Goal: Task Accomplishment & Management: Complete application form

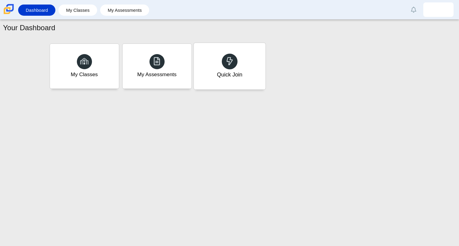
click at [227, 64] on icon at bounding box center [229, 61] width 8 height 8
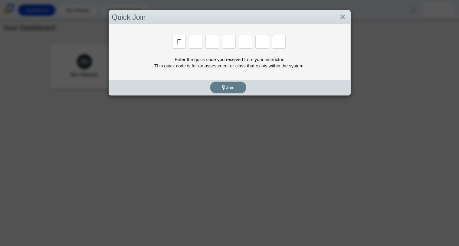
type input "F"
type input "7"
type input "m"
type input "c"
type input "h"
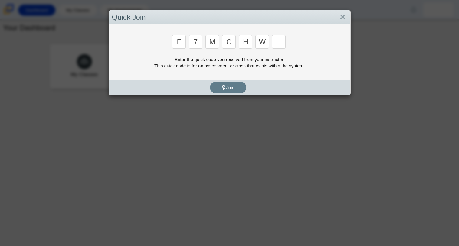
type input "w"
type input "k"
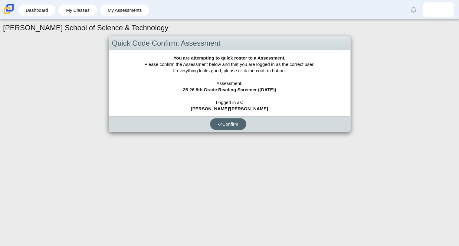
click at [237, 122] on span "Confirm" at bounding box center [228, 124] width 21 height 5
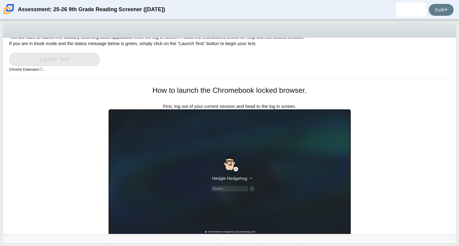
scroll to position [107, 0]
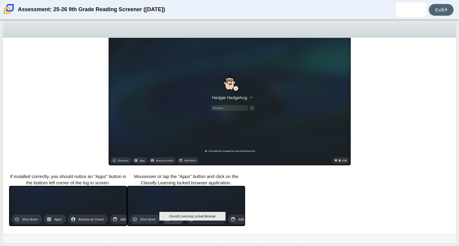
click at [439, 9] on link "Exit" at bounding box center [441, 10] width 25 height 12
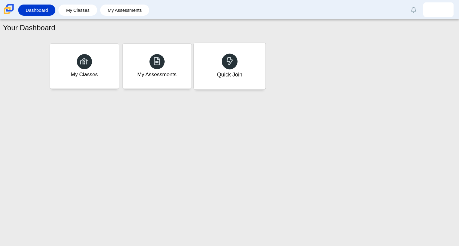
click at [256, 69] on div "Quick Join" at bounding box center [230, 66] width 72 height 47
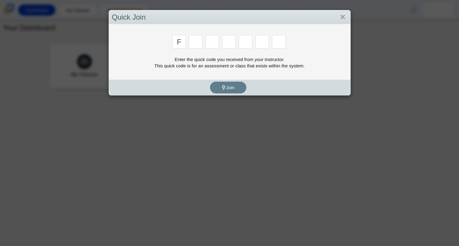
type input "f"
type input "7"
type input "m"
type input "c"
type input "h"
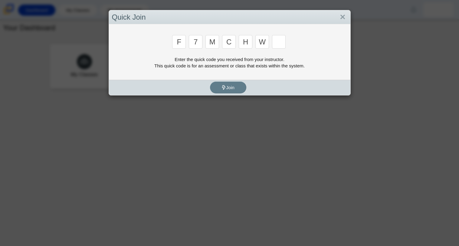
type input "w"
type input "k"
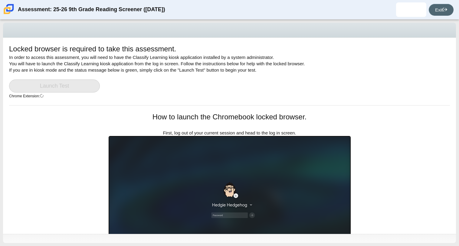
click at [439, 8] on link "Exit" at bounding box center [441, 10] width 25 height 12
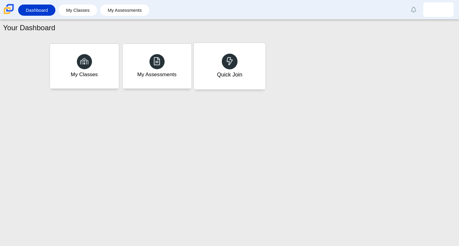
click at [202, 62] on div "Quick Join" at bounding box center [230, 66] width 72 height 47
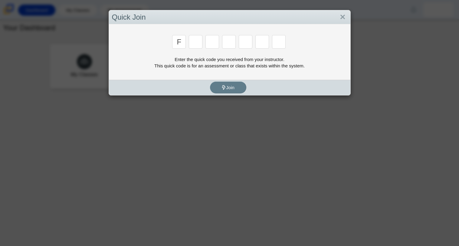
type input "f"
type input "7"
type input "m"
type input "c"
type input "h"
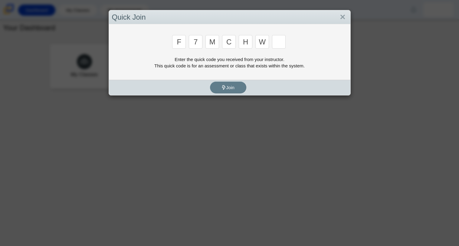
type input "w"
type input "k"
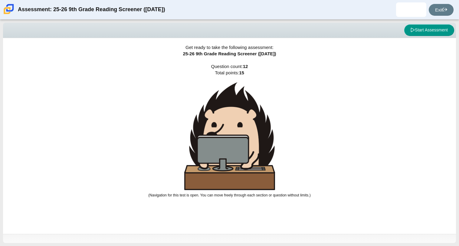
click at [321, 70] on div "Get ready to take the following assessment: 25-26 9th Grade Reading Screener ([…" at bounding box center [229, 136] width 453 height 196
click at [411, 29] on icon at bounding box center [413, 30] width 4 height 4
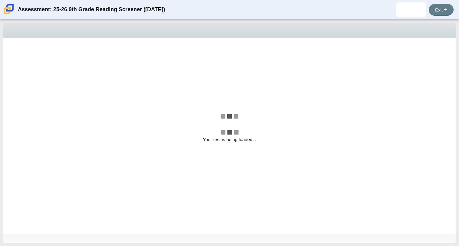
select select "ccc5b315-3c7c-471c-bf90-f22c8299c798"
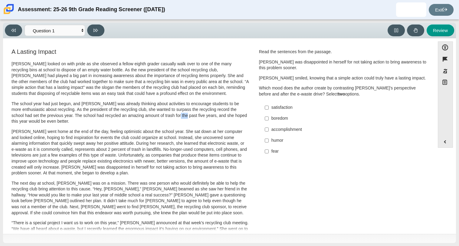
click at [177, 126] on div "[PERSON_NAME] looked on with pride as she observed a fellow eighth grader casua…" at bounding box center [130, 222] width 238 height 323
click at [156, 120] on p "The school year had just begun, and [PERSON_NAME] was already thinking about ac…" at bounding box center [130, 113] width 238 height 24
click at [265, 151] on input "fear fear" at bounding box center [267, 151] width 4 height 11
checkbox input "true"
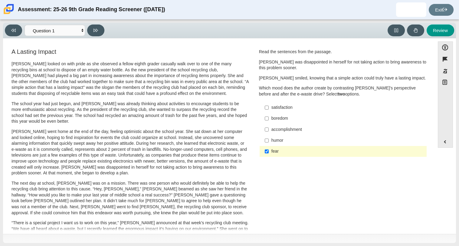
click at [261, 128] on label "accomplishment accomplishment" at bounding box center [344, 129] width 166 height 11
click at [265, 128] on input "accomplishment accomplishment" at bounding box center [267, 129] width 4 height 11
checkbox input "true"
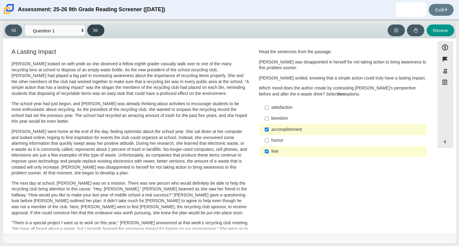
click at [100, 26] on button at bounding box center [95, 31] width 17 height 12
select select "0ff64528-ffd7-428d-b192-babfaadd44e8"
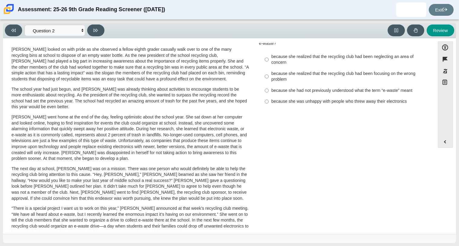
scroll to position [14, 0]
click at [261, 58] on label "because she realized that the recycling club had been neglecting an area of con…" at bounding box center [344, 59] width 166 height 17
click at [265, 58] on input "because she realized that the recycling club had been neglecting an area of con…" at bounding box center [267, 59] width 4 height 17
radio input "true"
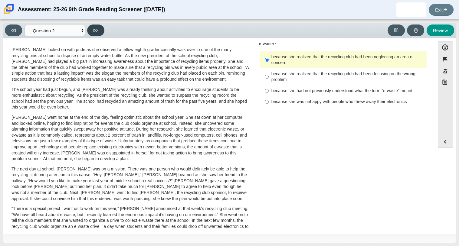
click at [97, 28] on icon at bounding box center [95, 30] width 5 height 5
select select "7ce3d843-6974-4858-901c-1ff39630e843"
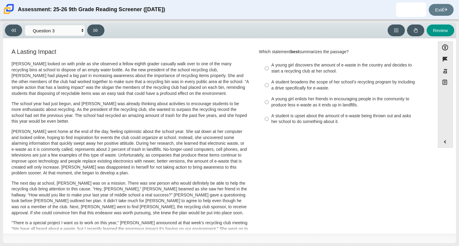
click at [311, 84] on div "A student broadens the scope of her school’s recycling program by including a d…" at bounding box center [347, 85] width 153 height 12
click at [269, 84] on input "A student broadens the scope of her school’s recycling program by including a d…" at bounding box center [267, 85] width 4 height 17
radio input "true"
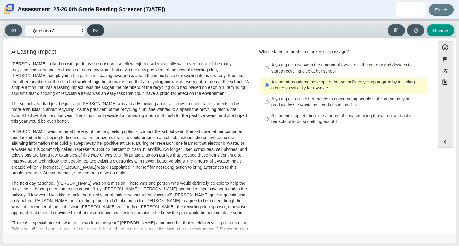
click at [93, 30] on button at bounding box center [95, 31] width 17 height 12
select select "ca9ea0f1-49c5-4bd1-83b0-472c18652b42"
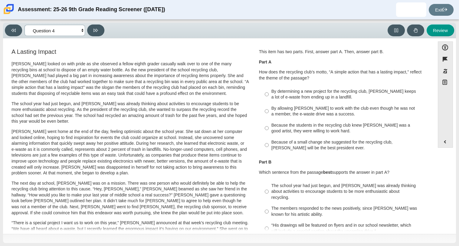
click at [81, 31] on select "Questions Question 1 Question 2 Question 3 Question 4 Question 5 Question 6 Que…" at bounding box center [55, 30] width 61 height 11
click at [79, 31] on select "Questions Question 1 Question 2 Question 3 Question 4 Question 5 Question 6 Que…" at bounding box center [55, 30] width 61 height 11
click at [284, 112] on div "By allowing [PERSON_NAME] to work with the club even though he was not a member…" at bounding box center [347, 112] width 153 height 12
click at [269, 112] on input "By allowing [PERSON_NAME] to work with the club even though he was not a member…" at bounding box center [267, 111] width 4 height 17
radio input "true"
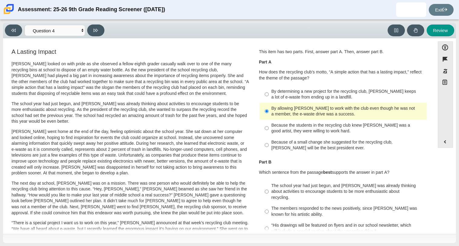
click at [281, 91] on div "By determining a new project for the recycling club, [PERSON_NAME] keeps a lot …" at bounding box center [347, 95] width 153 height 12
click at [269, 91] on input "By determining a new project for the recycling club, [PERSON_NAME] keeps a lot …" at bounding box center [267, 94] width 4 height 17
radio input "true"
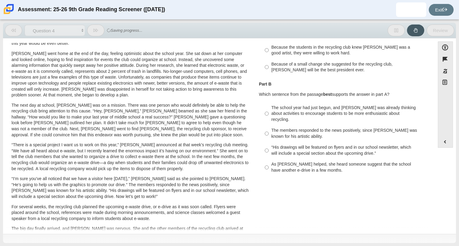
scroll to position [80, 0]
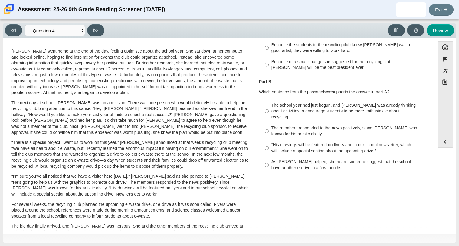
click at [271, 159] on div "As [PERSON_NAME] helped, she heard someone suggest that the school have another…" at bounding box center [347, 165] width 153 height 12
click at [269, 157] on input "As [PERSON_NAME] helped, she heard someone suggest that the school have another…" at bounding box center [267, 165] width 4 height 17
radio input "true"
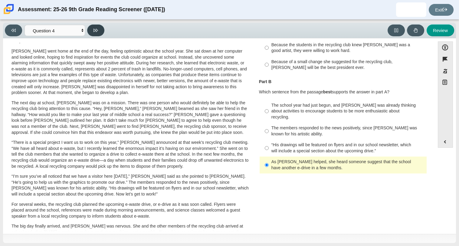
click at [96, 27] on button at bounding box center [95, 31] width 17 height 12
select select "e41f1a79-e29f-4095-8030-a53364015bed"
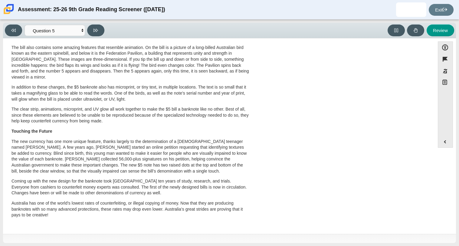
scroll to position [0, 0]
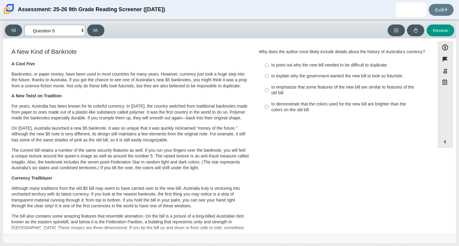
click at [78, 30] on select "Questions Question 1 Question 2 Question 3 Question 4 Question 5 Question 6 Que…" at bounding box center [55, 30] width 61 height 11
click at [73, 26] on select "Questions Question 1 Question 2 Question 3 Question 4 Question 5 Question 6 Que…" at bounding box center [55, 30] width 61 height 11
click at [271, 79] on div "to explain why the government wanted the new bill to look so futuristic" at bounding box center [347, 76] width 153 height 6
click at [269, 82] on input "to explain why the government wanted the new bill to look so futuristic to expl…" at bounding box center [267, 76] width 4 height 11
radio input "true"
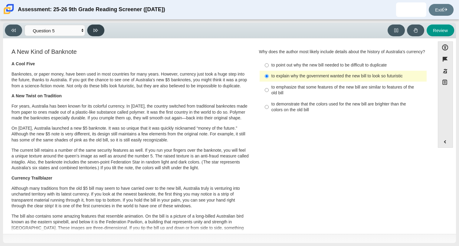
click at [90, 31] on button at bounding box center [95, 31] width 17 height 12
select select "69146e31-7b3d-4a3e-9ce6-f30c24342ae0"
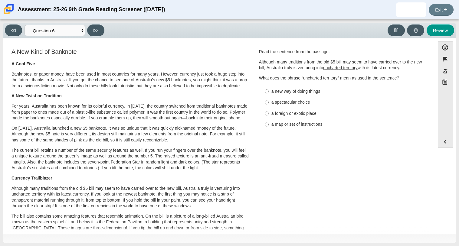
click at [297, 87] on label "a new way of doing things a new way of doing things" at bounding box center [344, 91] width 166 height 11
click at [269, 87] on input "a new way of doing things a new way of doing things" at bounding box center [267, 91] width 4 height 11
radio input "true"
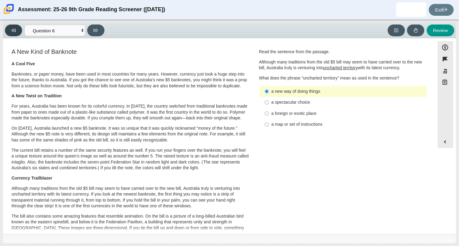
click at [17, 26] on button at bounding box center [13, 31] width 17 height 12
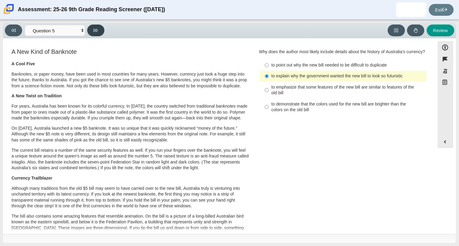
click at [90, 28] on button at bounding box center [95, 31] width 17 height 12
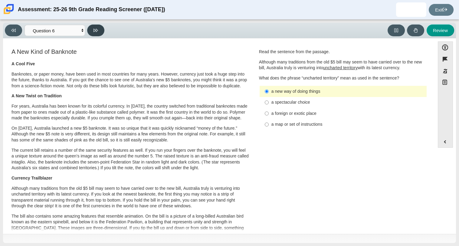
click at [94, 31] on icon at bounding box center [95, 30] width 5 height 5
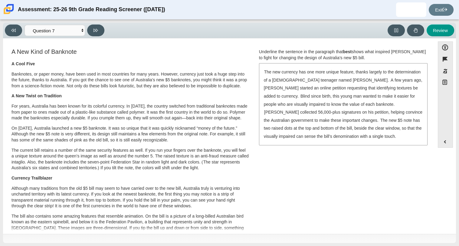
click at [371, 76] on div "The new currency has one more unique feature, thanks largely to the determinati…" at bounding box center [343, 104] width 167 height 81
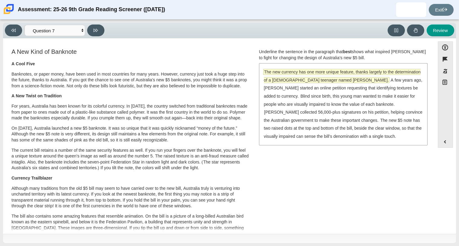
click at [362, 73] on span "The new currency has one more unique feature, thanks largely to the determinati…" at bounding box center [342, 76] width 157 height 14
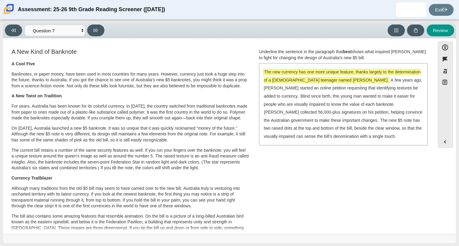
click at [360, 75] on span "The new currency has one more unique feature, thanks largely to the determinati…" at bounding box center [342, 76] width 157 height 14
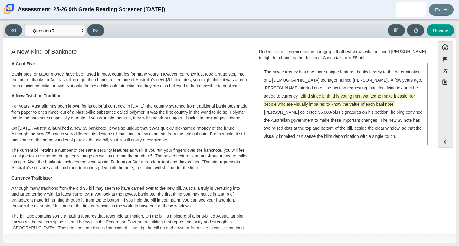
click at [360, 96] on span "Blind since birth, this young man wanted to make it easier for people who are v…" at bounding box center [339, 100] width 151 height 14
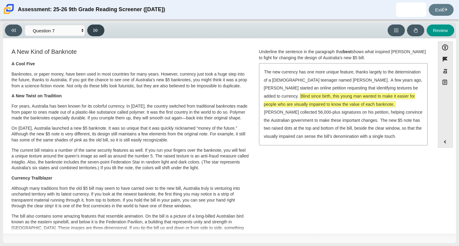
click at [102, 26] on button at bounding box center [95, 31] width 17 height 12
select select "ea8338c2-a6a3-418e-a305-2b963b54a290"
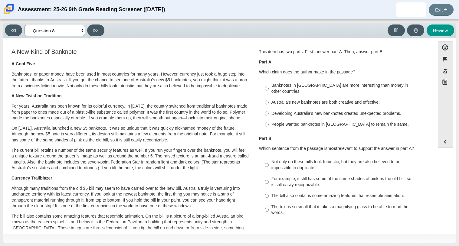
click at [74, 29] on select "Questions Question 1 Question 2 Question 3 Question 4 Question 5 Question 6 Que…" at bounding box center [55, 30] width 61 height 11
click at [270, 202] on label "The text is so small that it takes a magnifying glass to be able to read the wo…" at bounding box center [344, 210] width 166 height 17
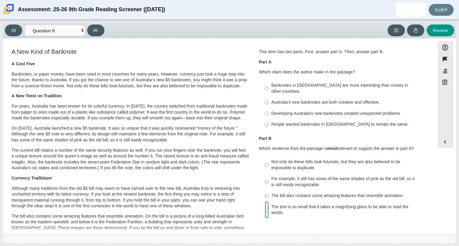
click at [269, 202] on input "The text is so small that it takes a magnifying glass to be able to read the wo…" at bounding box center [267, 210] width 4 height 17
radio input "true"
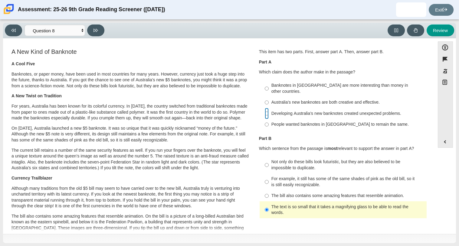
click at [265, 108] on input "Developing Australia’s new banknotes created unexpected problems. Developing Au…" at bounding box center [267, 113] width 4 height 11
radio input "true"
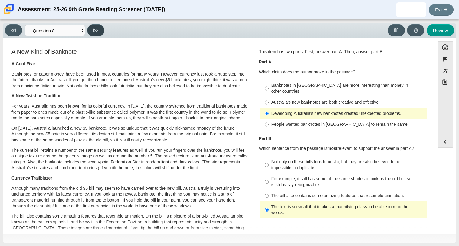
click at [90, 28] on button at bounding box center [95, 31] width 17 height 12
select select "89f058d6-b15c-4ef5-a4b3-fdaffb8868b6"
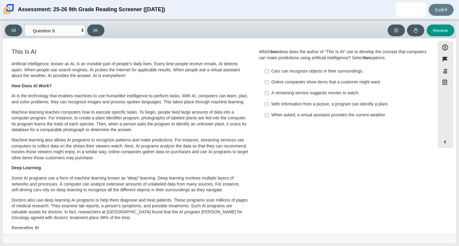
click at [269, 70] on label "Cars can recognize objects in their surroundings. Cars can recognize objects in…" at bounding box center [344, 71] width 166 height 11
click at [269, 70] on input "Cars can recognize objects in their surroundings. Cars can recognize objects in…" at bounding box center [267, 71] width 4 height 11
checkbox input "true"
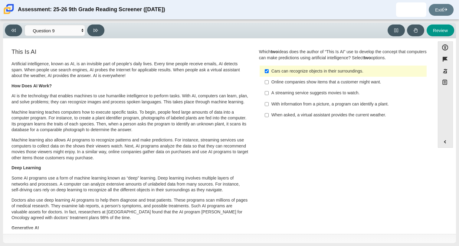
click at [262, 114] on label "When asked, a virtual assistant provides the current weather. When asked, a vir…" at bounding box center [344, 115] width 166 height 11
click at [265, 114] on input "When asked, a virtual assistant provides the current weather. When asked, a vir…" at bounding box center [267, 115] width 4 height 11
checkbox input "true"
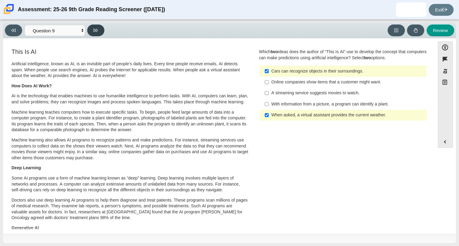
click at [97, 31] on icon at bounding box center [95, 30] width 5 height 5
select select "cdf3c14e-a918-44d1-9b63-3db0fa81641e"
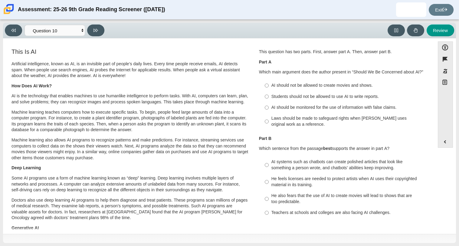
click at [239, 92] on div "Artificial intelligence, known as AI, is an invisible part of people’s daily li…" at bounding box center [130, 165] width 238 height 208
click at [260, 117] on li "Laws should be made to safeguard rights when [PERSON_NAME] uses original work a…" at bounding box center [343, 121] width 167 height 17
click at [265, 111] on input "AI should be monitored for the use of information with false claims. AI should …" at bounding box center [267, 107] width 4 height 11
radio input "true"
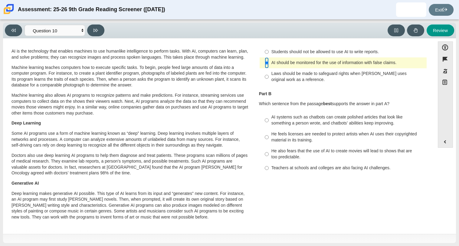
scroll to position [45, 0]
click at [262, 152] on label "He also fears that the use of AI to create movies will lead to shows that are t…" at bounding box center [344, 154] width 166 height 17
click at [265, 152] on input "He also fears that the use of AI to create movies will lead to shows that are t…" at bounding box center [267, 154] width 4 height 17
radio input "true"
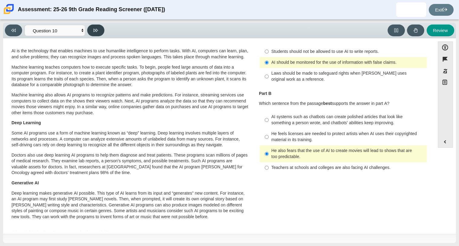
click at [99, 34] on button at bounding box center [95, 31] width 17 height 12
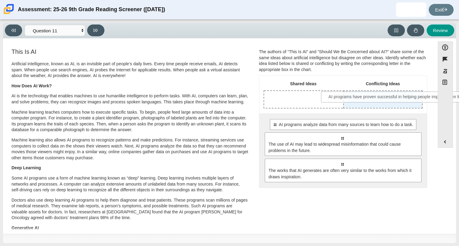
drag, startPoint x: 298, startPoint y: 124, endPoint x: 354, endPoint y: 95, distance: 63.1
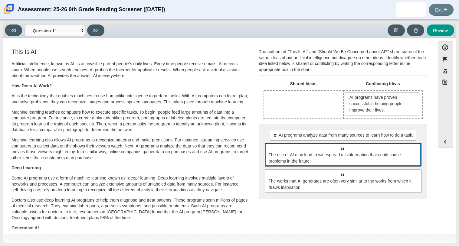
click at [315, 150] on div "Select to move response to a response input area. The use of AI may lead to wid…" at bounding box center [343, 155] width 157 height 24
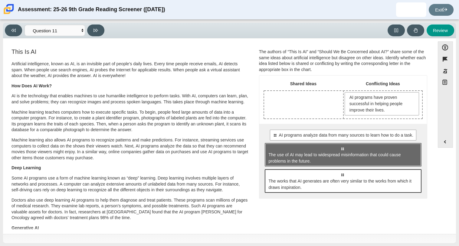
click at [307, 178] on span "The works that AI generates are often very similar to the works from which it d…" at bounding box center [344, 184] width 150 height 13
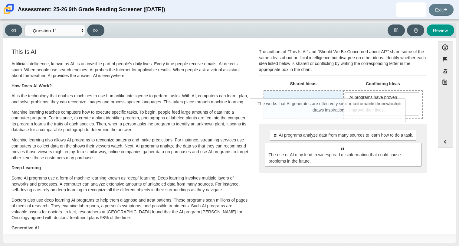
drag, startPoint x: 307, startPoint y: 182, endPoint x: 294, endPoint y: 111, distance: 72.0
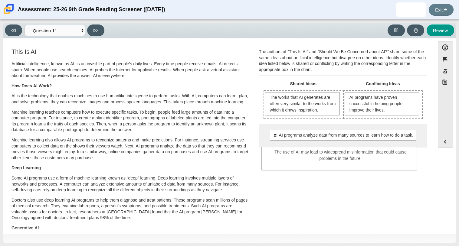
drag, startPoint x: 284, startPoint y: 159, endPoint x: 282, endPoint y: 163, distance: 4.5
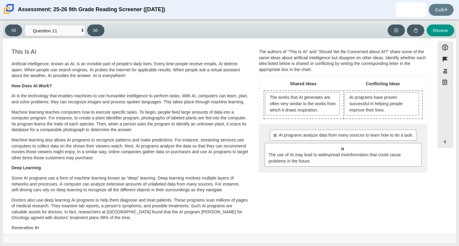
click at [340, 127] on div "Select to move response to a response input area. AI programs analyze data from…" at bounding box center [343, 148] width 168 height 48
click at [342, 132] on span "AI programs analyze data from many sources to learn how to do a task." at bounding box center [346, 135] width 134 height 6
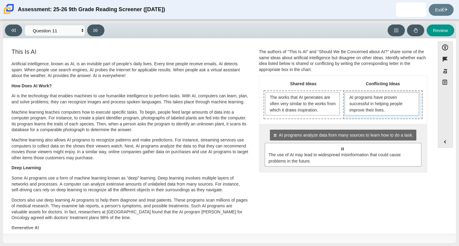
click at [416, 114] on div "AI programs have proven successful in helping people improve their lives." at bounding box center [383, 105] width 78 height 28
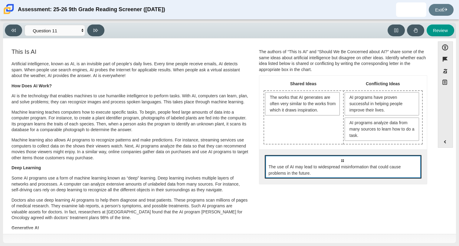
click at [362, 165] on span "The use of AI may lead to widespread misinformation that could cause problems i…" at bounding box center [344, 170] width 150 height 13
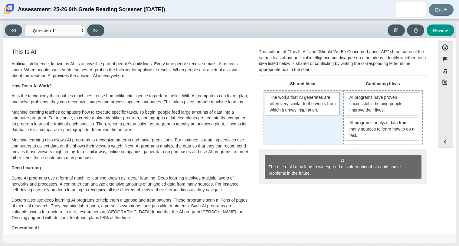
click at [309, 143] on div "The works that AI generates are often very similar to the works from which it d…" at bounding box center [303, 117] width 79 height 53
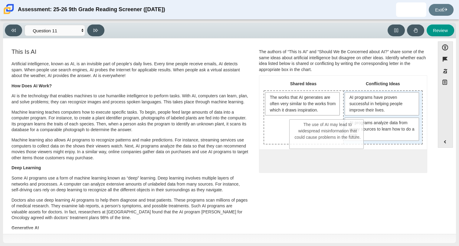
drag, startPoint x: 333, startPoint y: 140, endPoint x: 359, endPoint y: 143, distance: 26.1
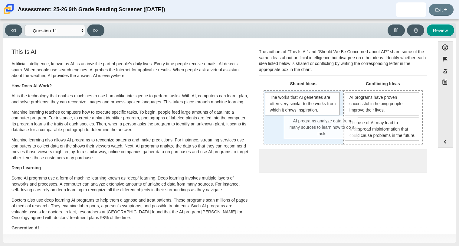
drag, startPoint x: 359, startPoint y: 138, endPoint x: 300, endPoint y: 136, distance: 59.6
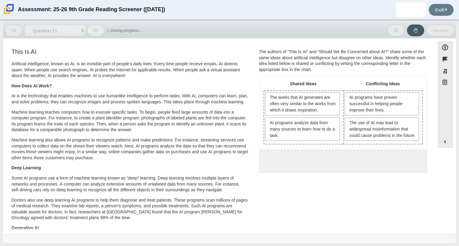
click at [216, 70] on p "Artificial intelligence, known as AI, is an invisible part of people’s daily li…" at bounding box center [130, 70] width 238 height 18
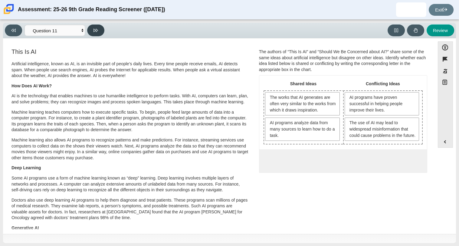
click at [102, 28] on button at bounding box center [95, 31] width 17 height 12
select select "c3effed4-44ce-4a19-bd96-1787f34e9b4c"
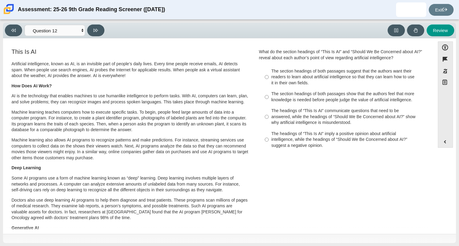
click at [260, 75] on li "The section headings of both passages suggest that the authors want their reade…" at bounding box center [343, 77] width 167 height 23
click at [261, 75] on label "The section headings of both passages suggest that the authors want their reade…" at bounding box center [344, 77] width 166 height 23
click at [265, 75] on input "The section headings of both passages suggest that the authors want their reade…" at bounding box center [267, 77] width 4 height 23
radio input "true"
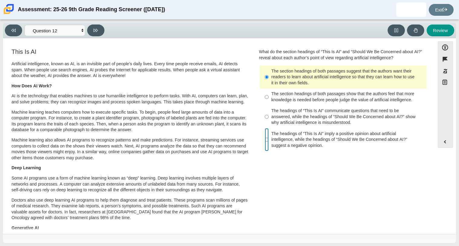
click at [266, 136] on input "The headings of “This Is AI” imply a positive opinion about artificial intellig…" at bounding box center [267, 139] width 4 height 23
radio input "true"
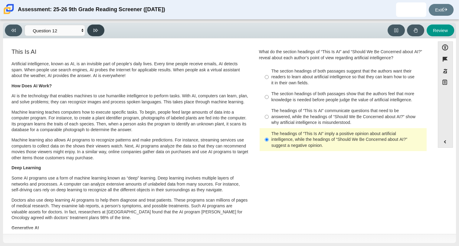
click at [94, 28] on icon at bounding box center [95, 30] width 5 height 5
select select "review"
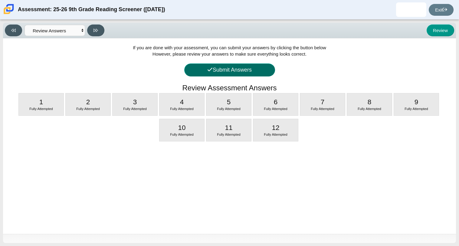
click at [225, 66] on button "Submit Answers" at bounding box center [229, 70] width 91 height 13
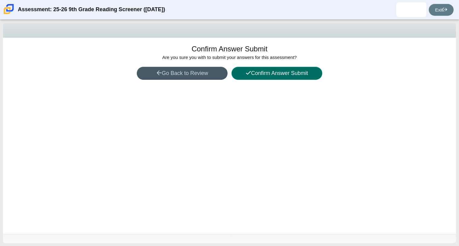
click at [244, 69] on button "Confirm Answer Submit" at bounding box center [276, 73] width 91 height 13
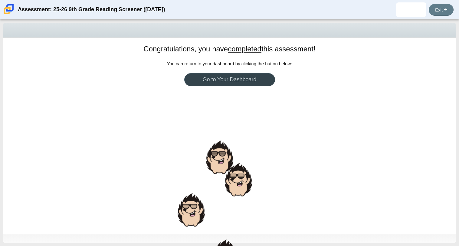
click at [249, 76] on link "Go to Your Dashboard" at bounding box center [229, 79] width 91 height 13
